Goal: Task Accomplishment & Management: Use online tool/utility

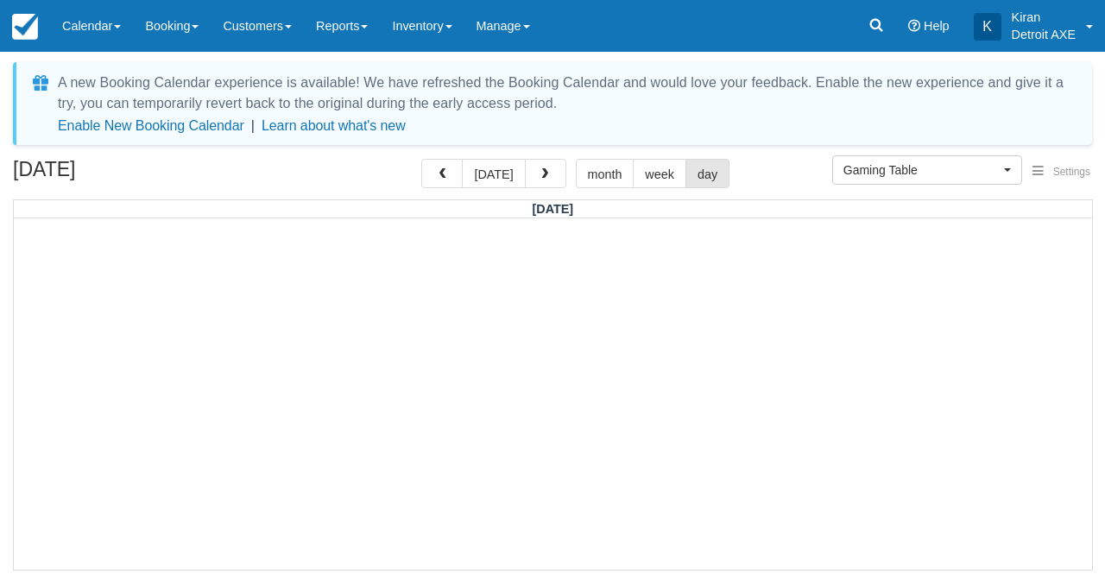
select select "6"
drag, startPoint x: 0, startPoint y: 0, endPoint x: 484, endPoint y: 180, distance: 516.8
click at [484, 180] on button "[DATE]" at bounding box center [493, 173] width 63 height 29
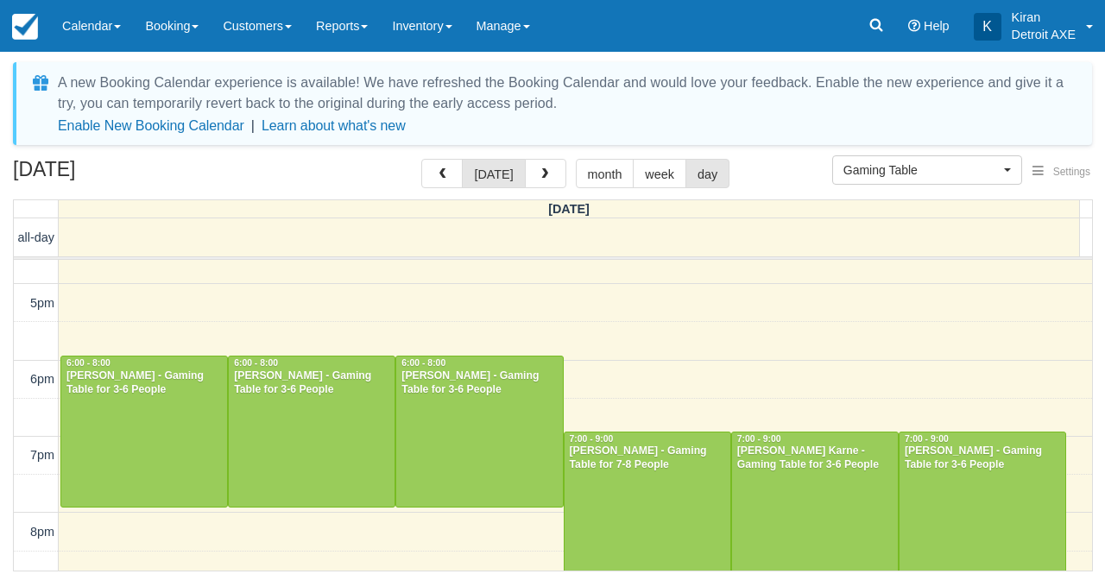
scroll to position [511, 0]
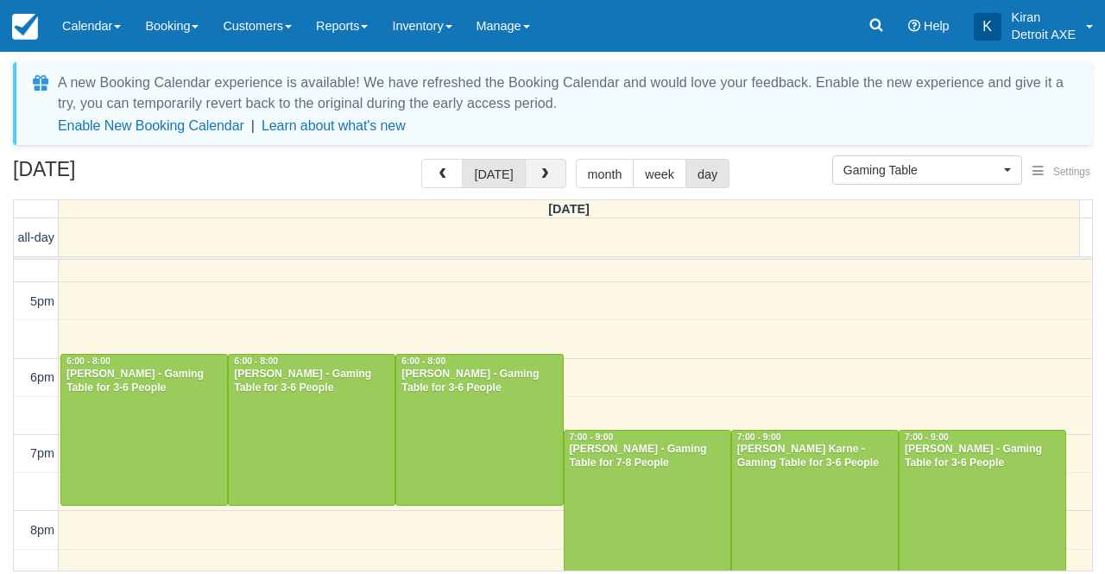
click at [546, 180] on span "button" at bounding box center [545, 174] width 12 height 12
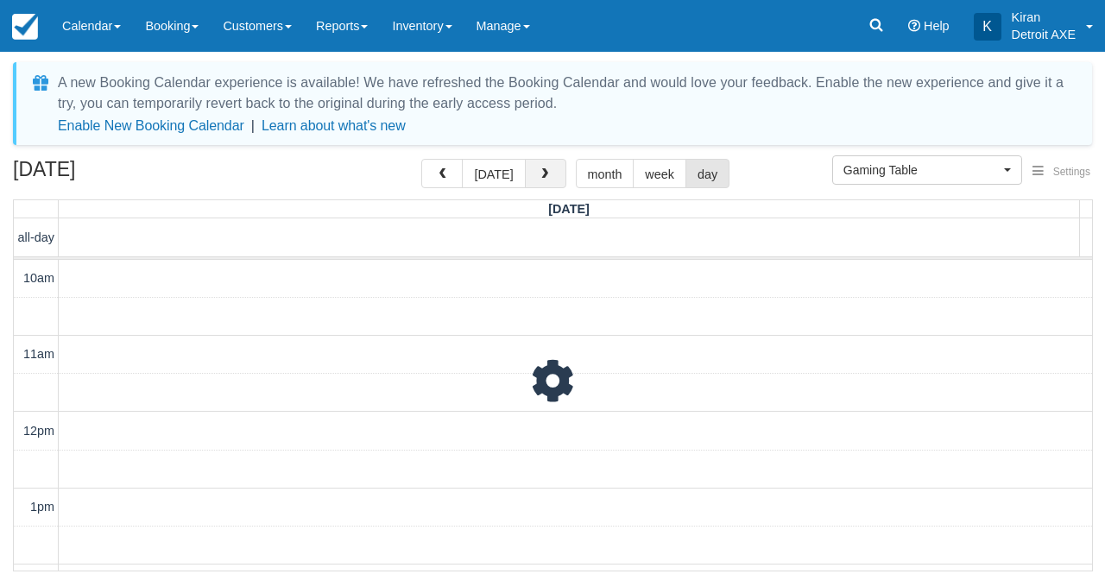
scroll to position [153, 0]
click at [546, 180] on span "button" at bounding box center [545, 174] width 12 height 12
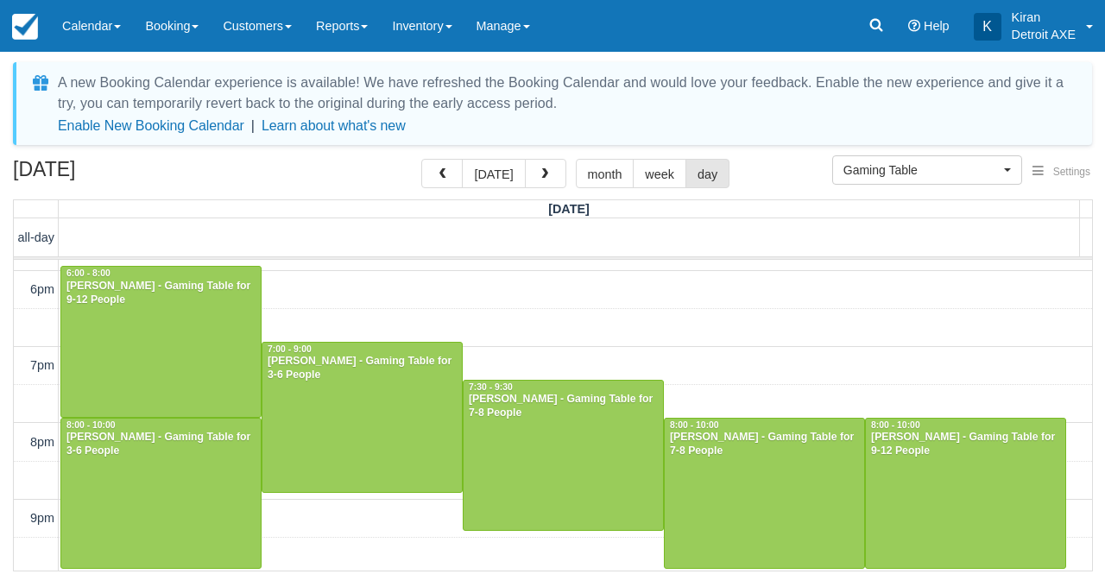
scroll to position [598, 0]
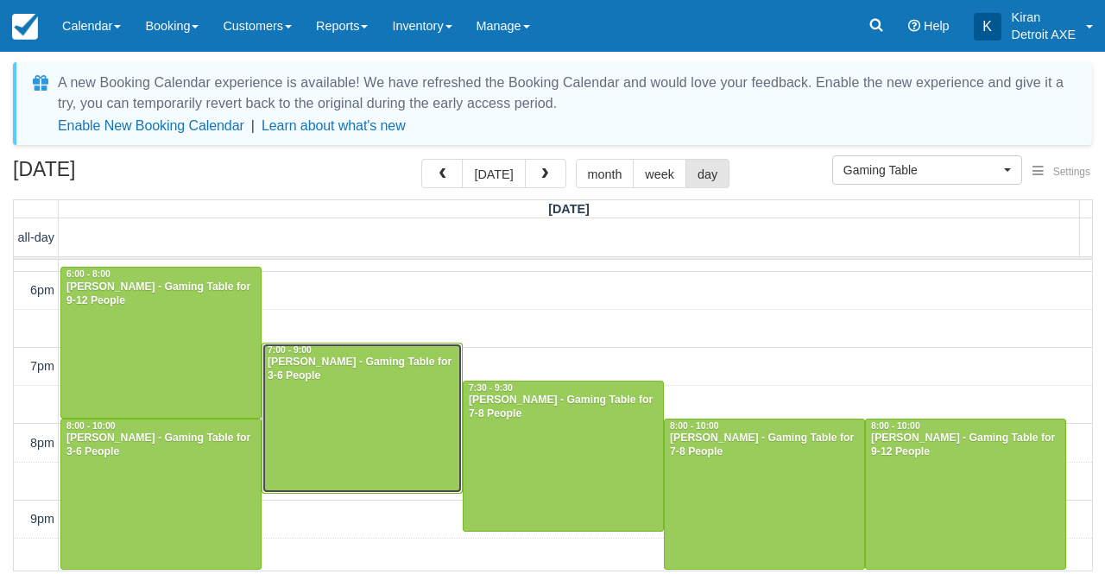
click at [344, 384] on div at bounding box center [361, 418] width 199 height 149
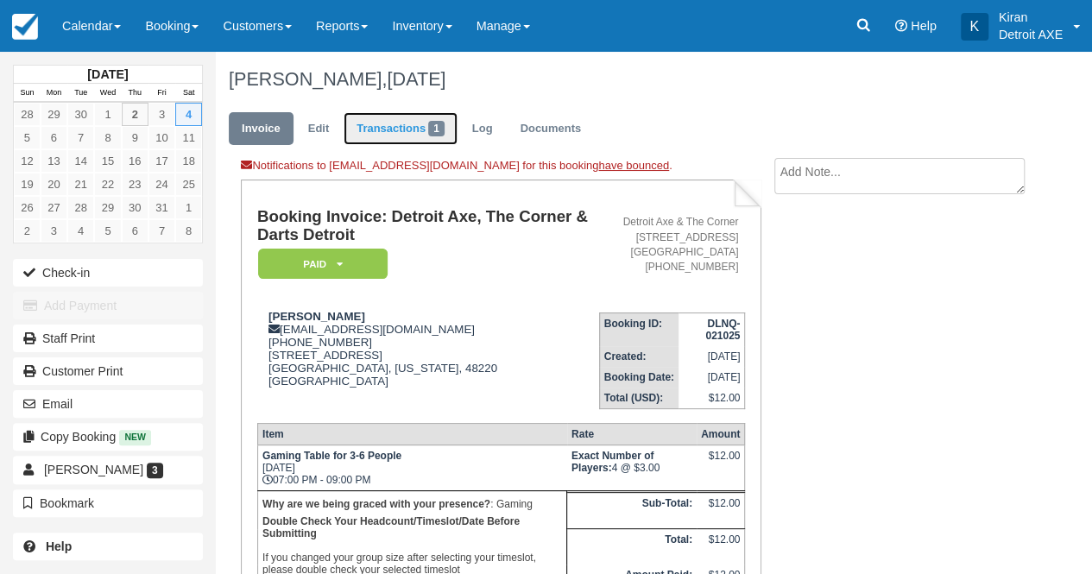
click at [414, 127] on link "Transactions 1" at bounding box center [401, 129] width 114 height 34
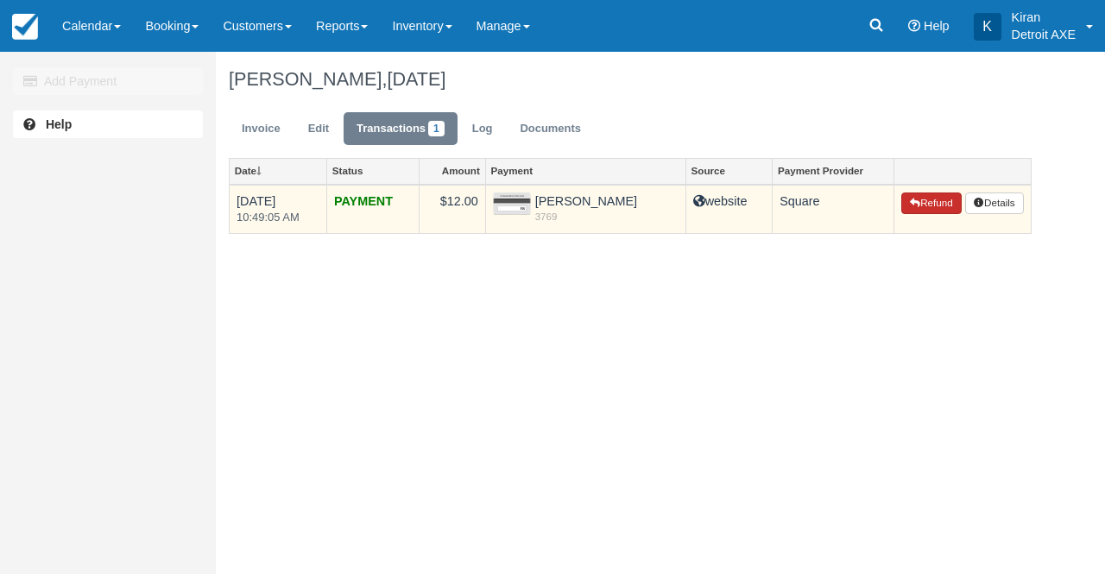
click at [919, 206] on button "Refund" at bounding box center [931, 204] width 60 height 22
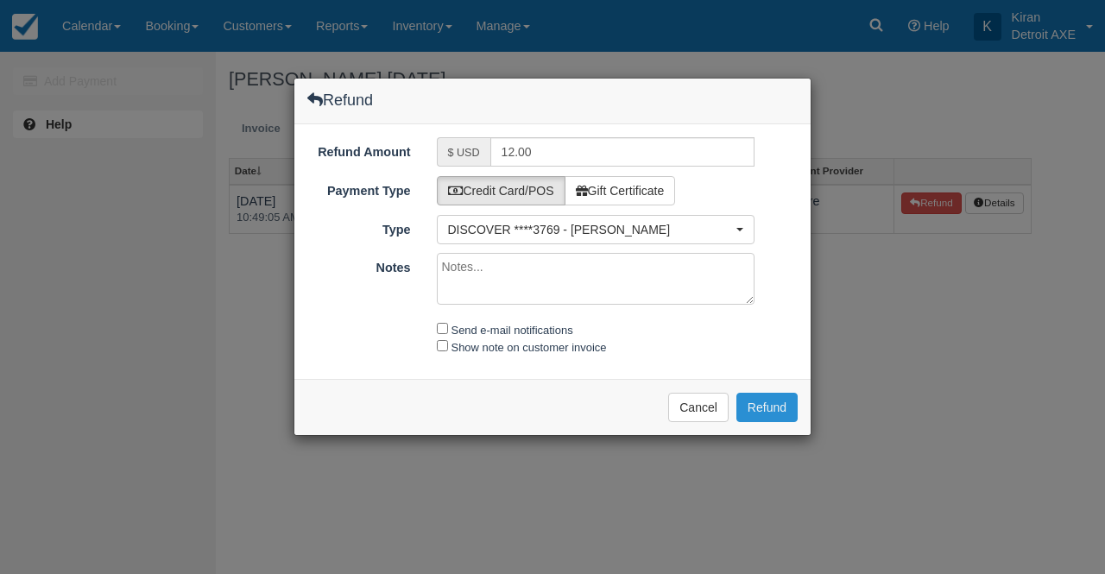
click at [783, 408] on button "Refund" at bounding box center [766, 407] width 61 height 29
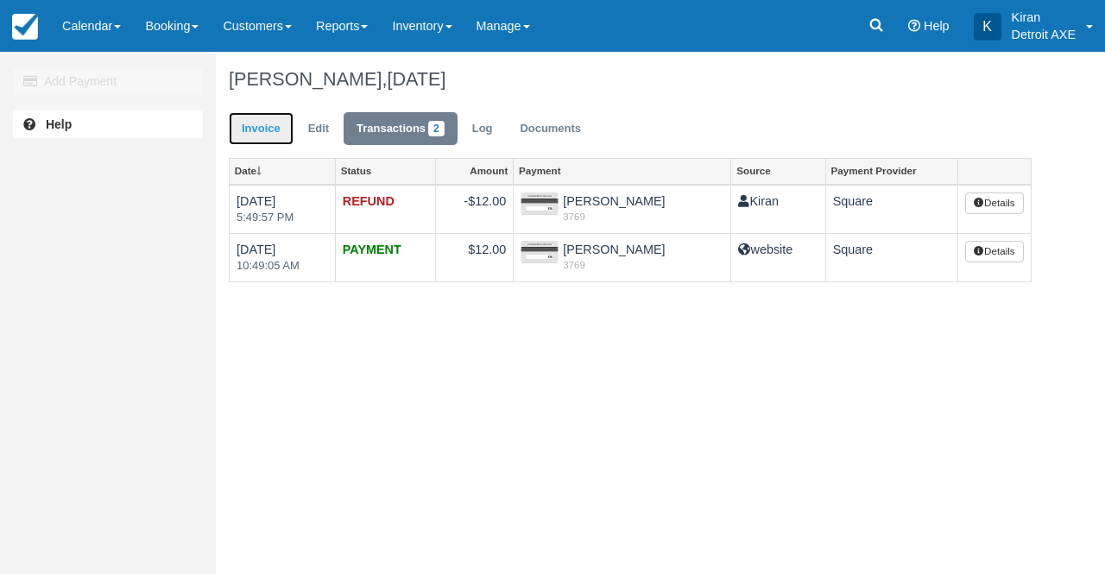
click at [252, 125] on link "Invoice" at bounding box center [261, 129] width 65 height 34
